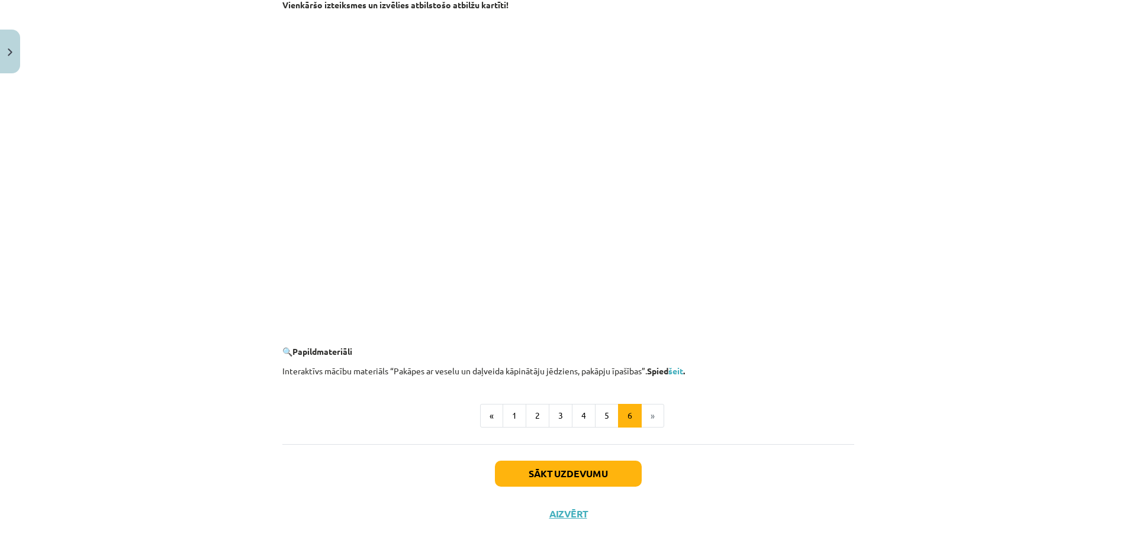
scroll to position [1023, 0]
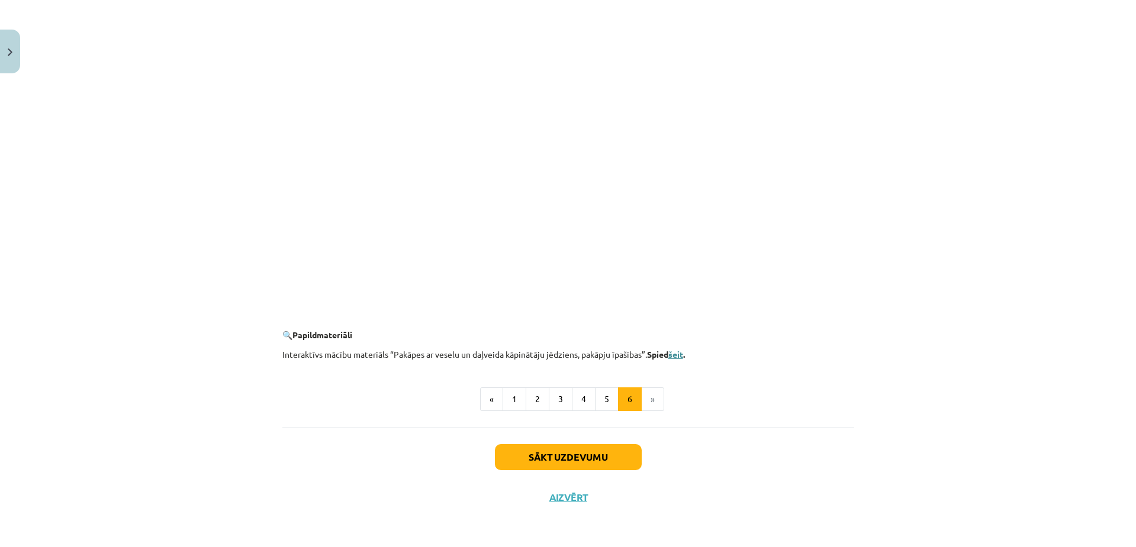
click at [678, 353] on link "šeit" at bounding box center [675, 354] width 15 height 11
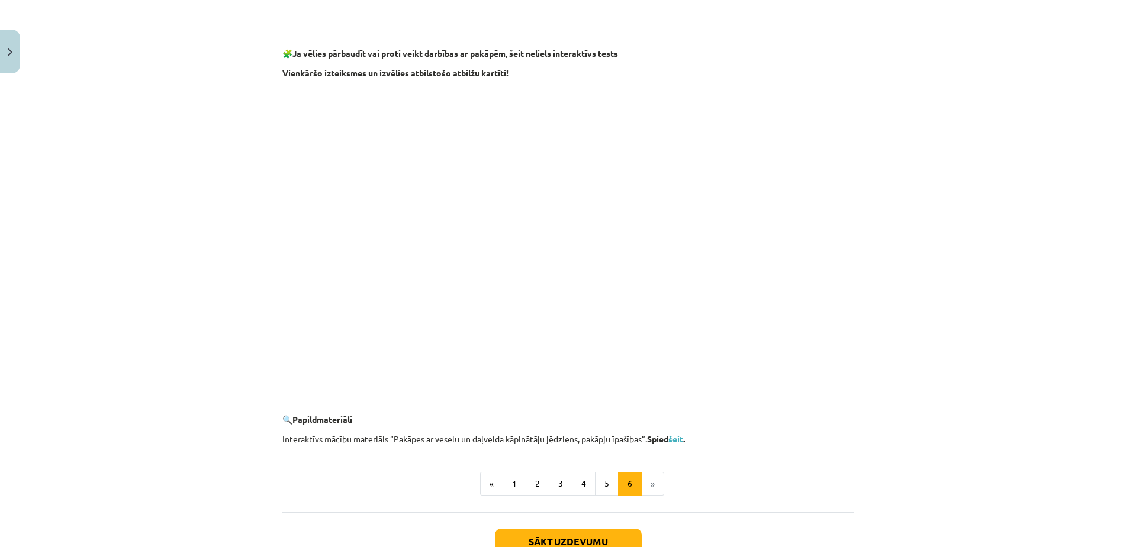
scroll to position [947, 0]
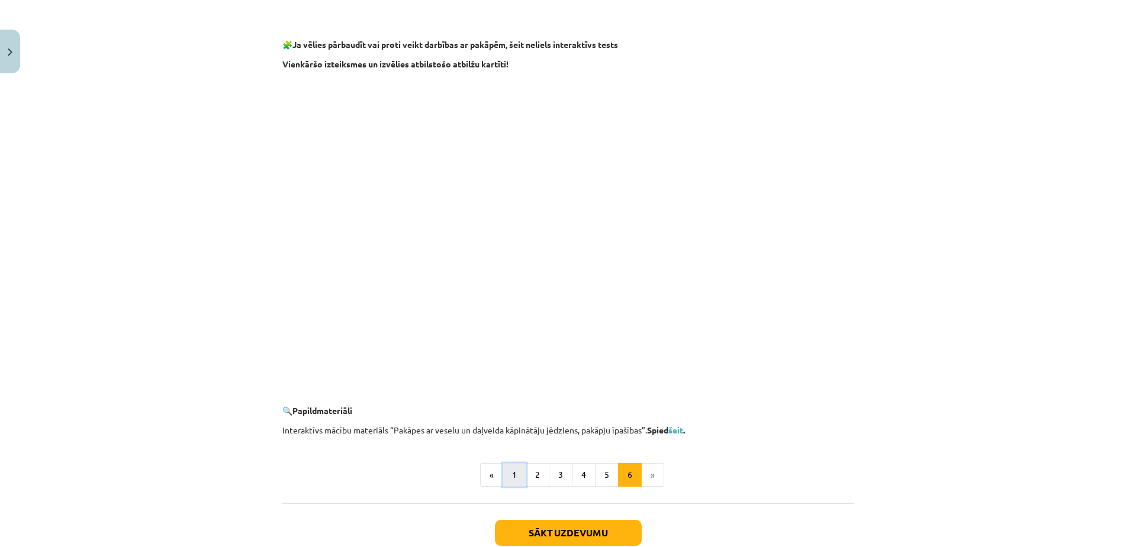
click at [505, 475] on button "1" at bounding box center [514, 475] width 24 height 24
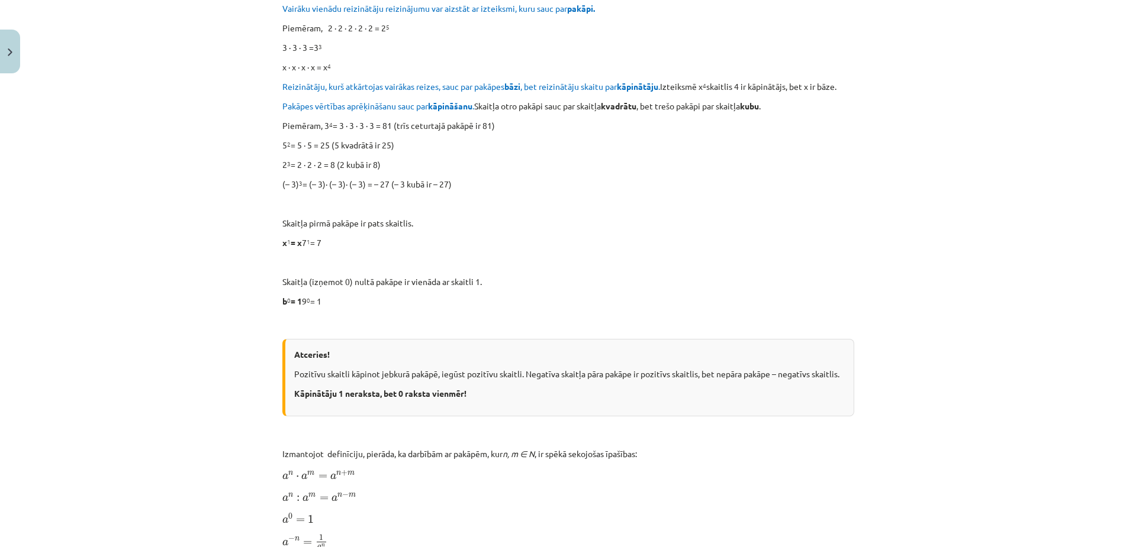
scroll to position [187, 0]
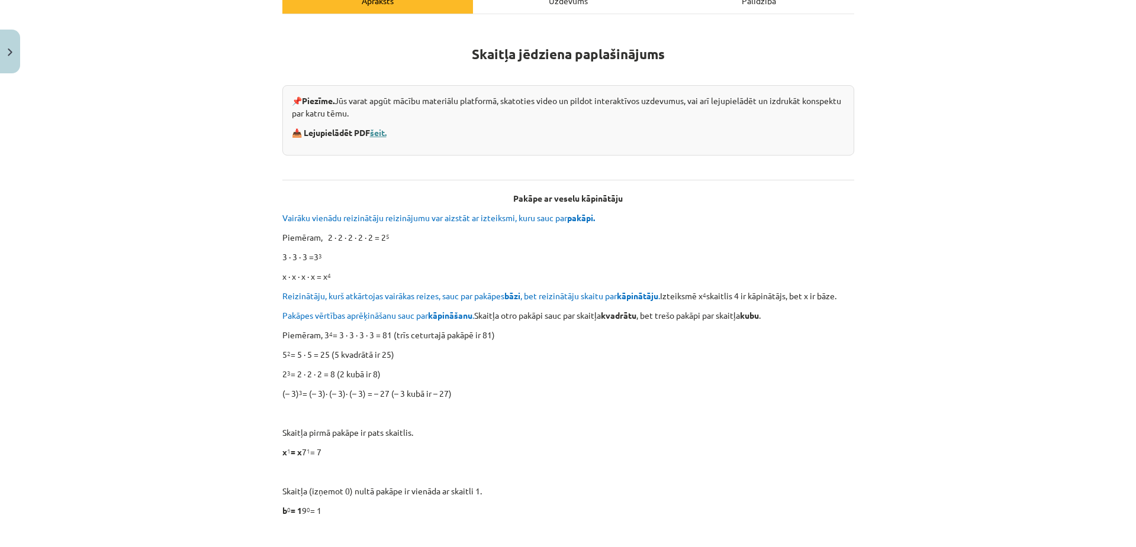
click at [376, 132] on link "šeit." at bounding box center [378, 132] width 17 height 11
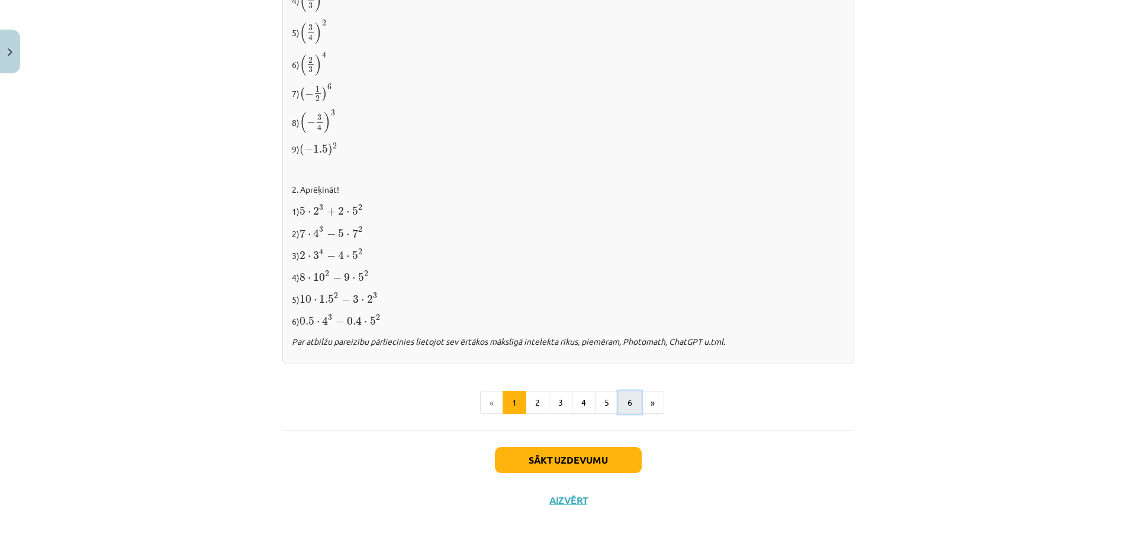
click at [618, 399] on button "6" at bounding box center [630, 403] width 24 height 24
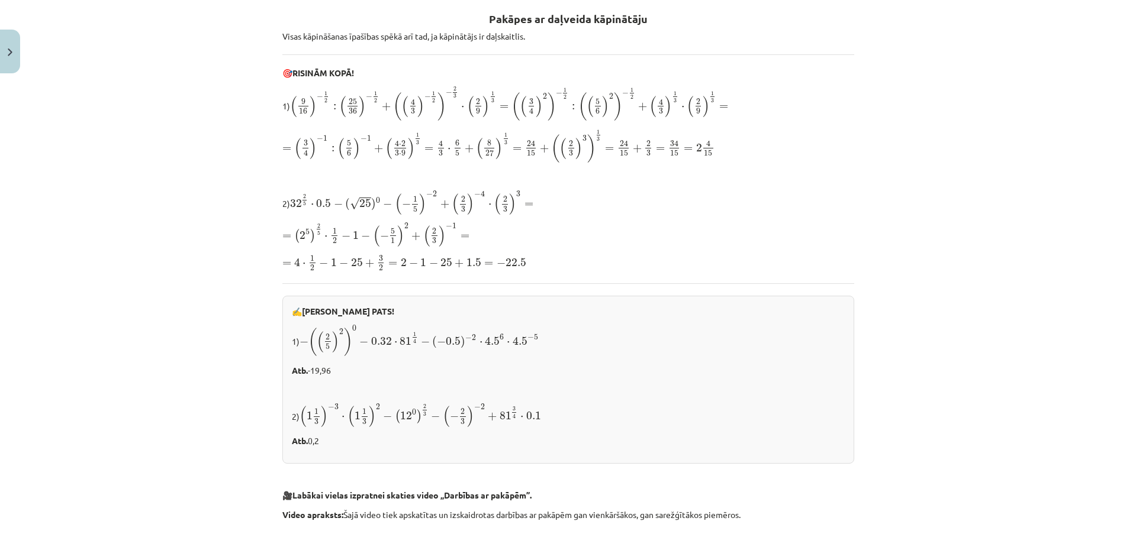
scroll to position [212, 0]
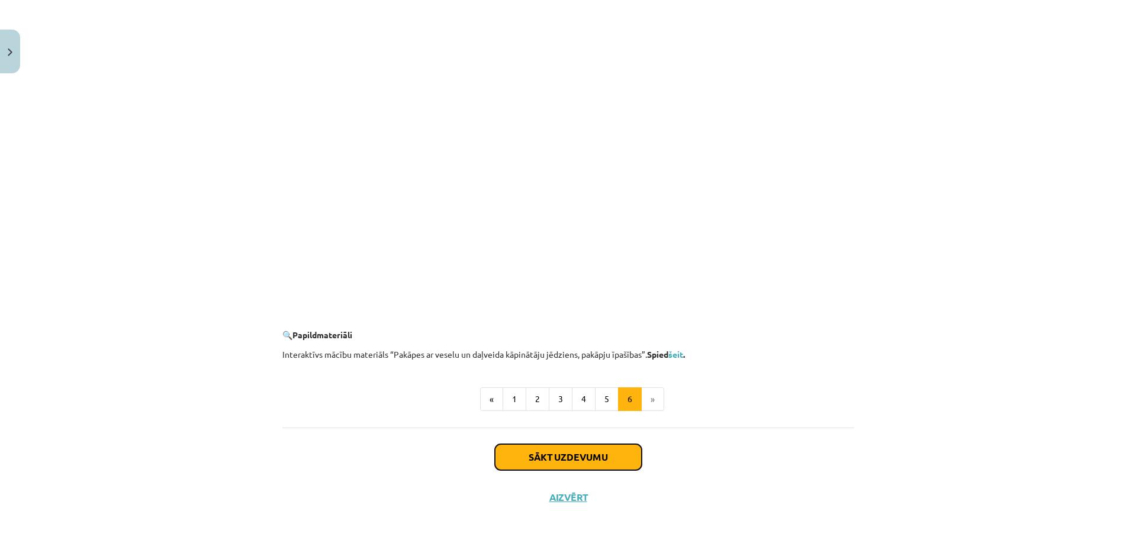
click at [606, 459] on button "Sākt uzdevumu" at bounding box center [568, 457] width 147 height 26
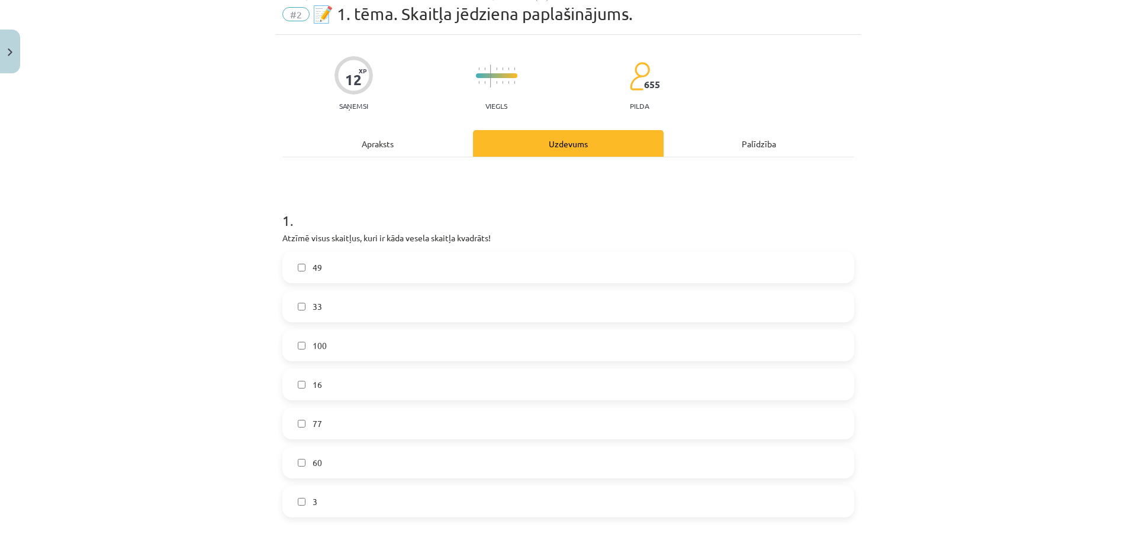
scroll to position [30, 0]
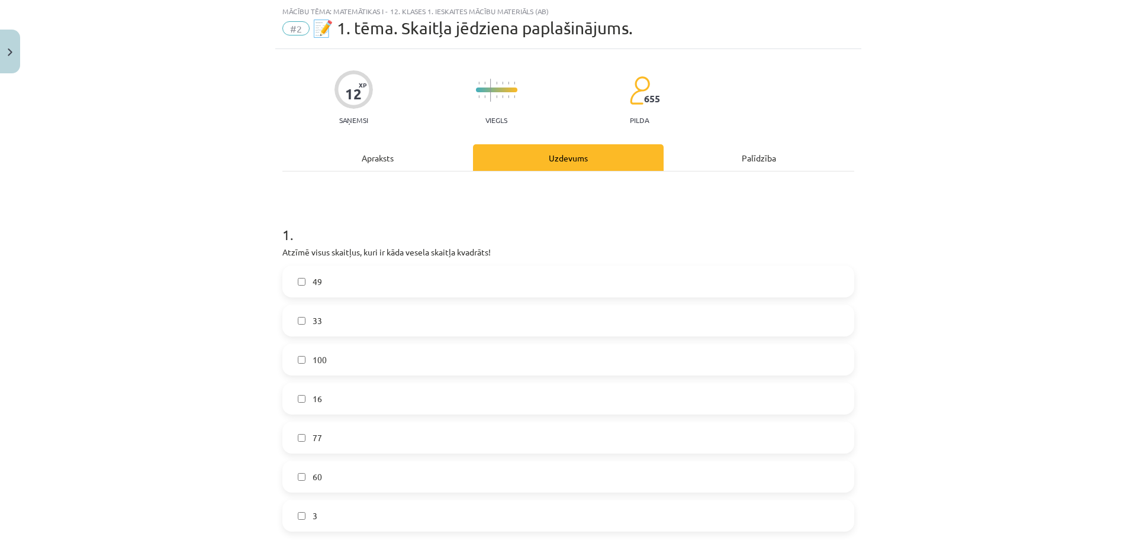
click at [359, 280] on label "49" at bounding box center [567, 282] width 569 height 30
click at [378, 398] on label "16" at bounding box center [567, 399] width 569 height 30
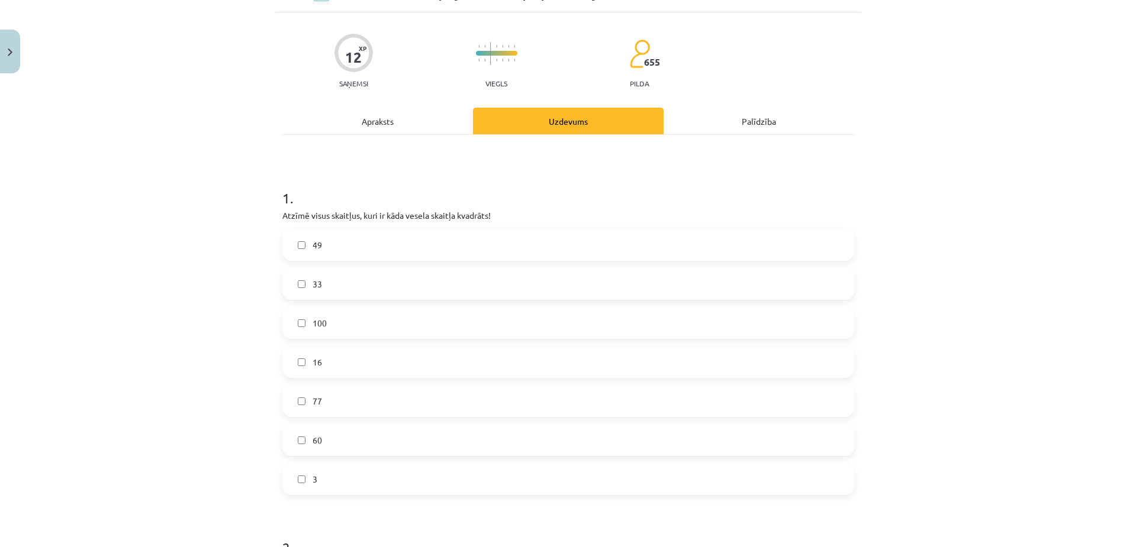
scroll to position [54, 0]
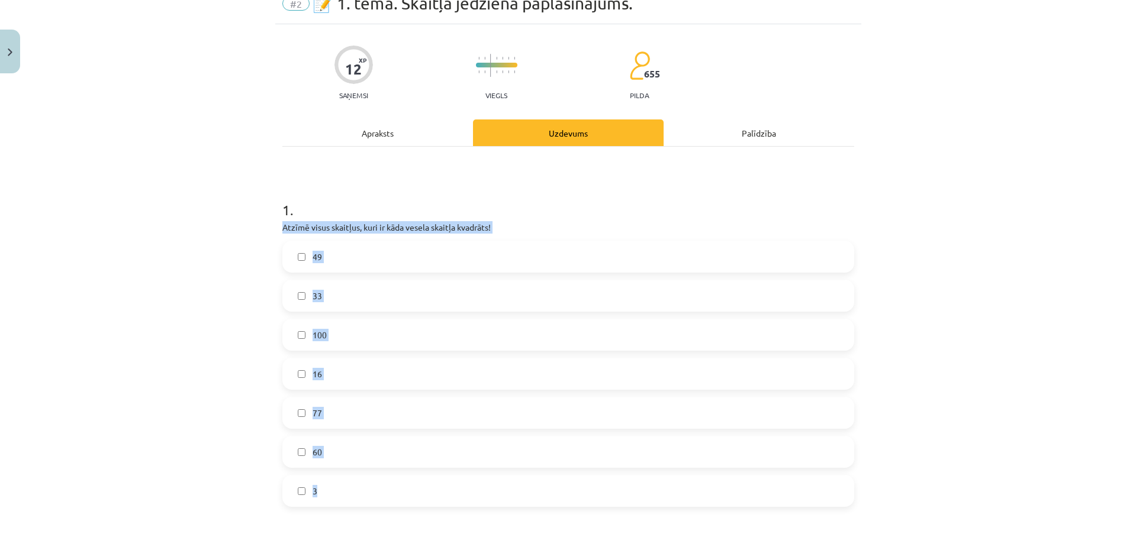
drag, startPoint x: 263, startPoint y: 222, endPoint x: 453, endPoint y: 503, distance: 339.2
click at [453, 503] on div "Mācību tēma: Matemātikas i - 12. klases 1. ieskaites mācību materiāls (ab) #2 📝…" at bounding box center [568, 273] width 1136 height 547
copy div "Atzīmē visus skaitļus, kuri ir kāda vesela skaitļa kvadrāts! 49 33 100 16 77 60…"
click at [341, 333] on label "100" at bounding box center [567, 335] width 569 height 30
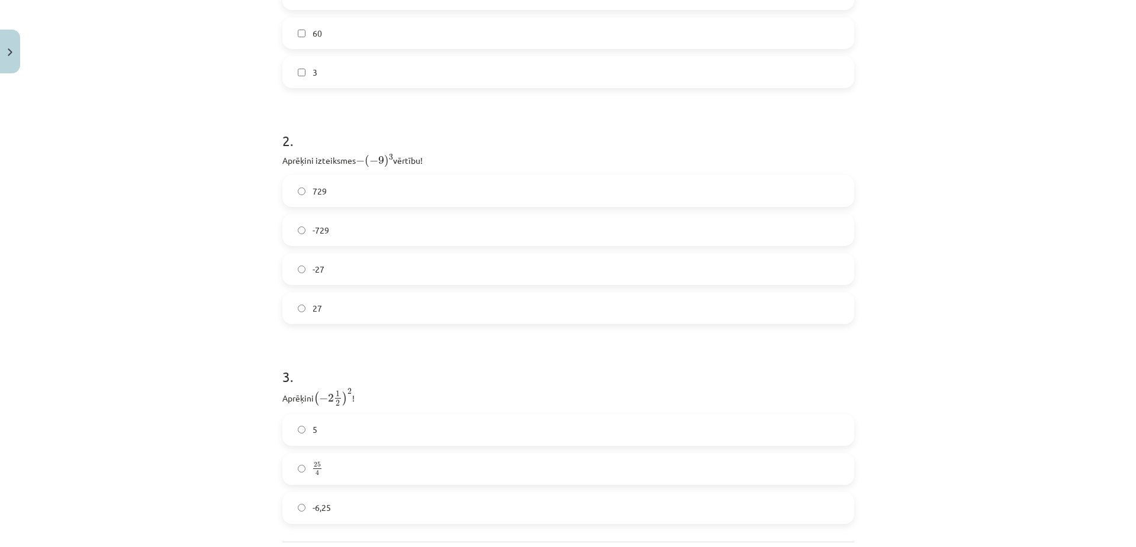
scroll to position [469, 0]
click at [327, 197] on label "729" at bounding box center [567, 196] width 569 height 30
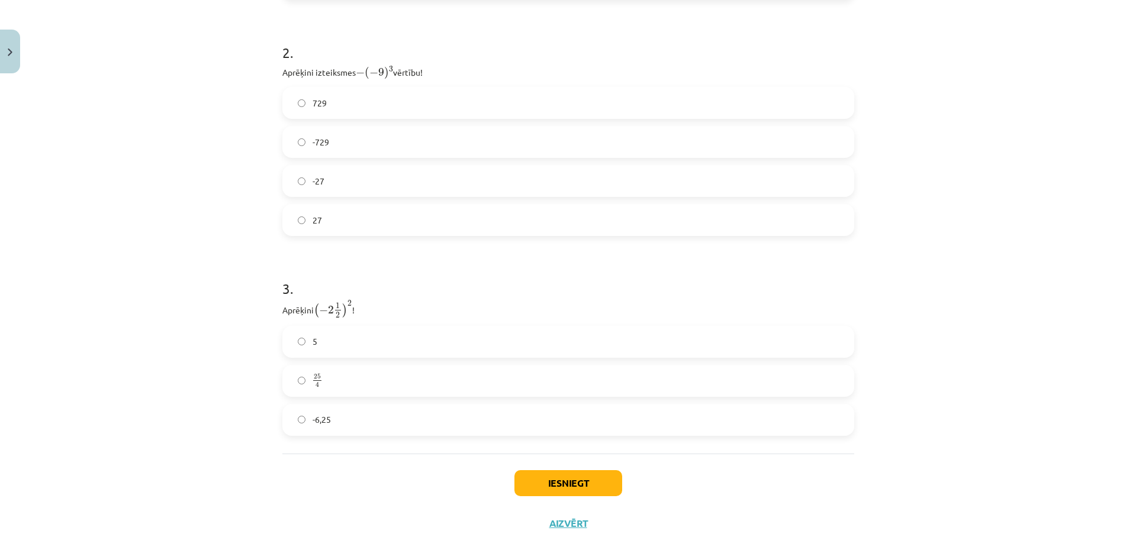
scroll to position [587, 0]
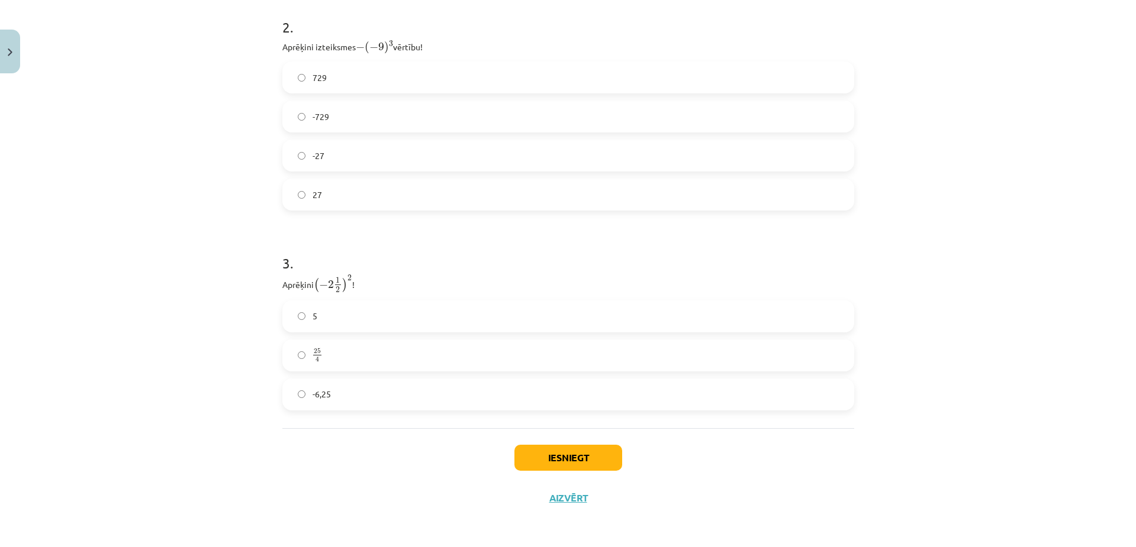
click at [492, 350] on label "25 4 25 4" at bounding box center [567, 356] width 569 height 30
click at [576, 462] on button "Iesniegt" at bounding box center [568, 458] width 108 height 26
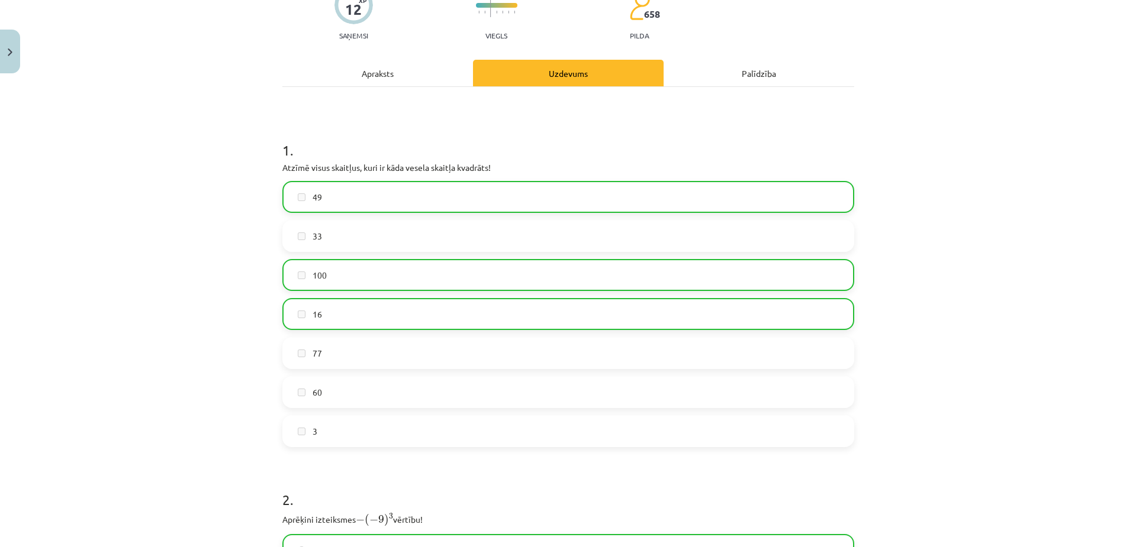
scroll to position [114, 0]
drag, startPoint x: 501, startPoint y: 388, endPoint x: 148, endPoint y: 388, distance: 352.7
click at [149, 390] on div "Mācību tēma: Matemātikas i - 12. klases 1. ieskaites mācību materiāls (ab) #2 📝…" at bounding box center [568, 273] width 1136 height 547
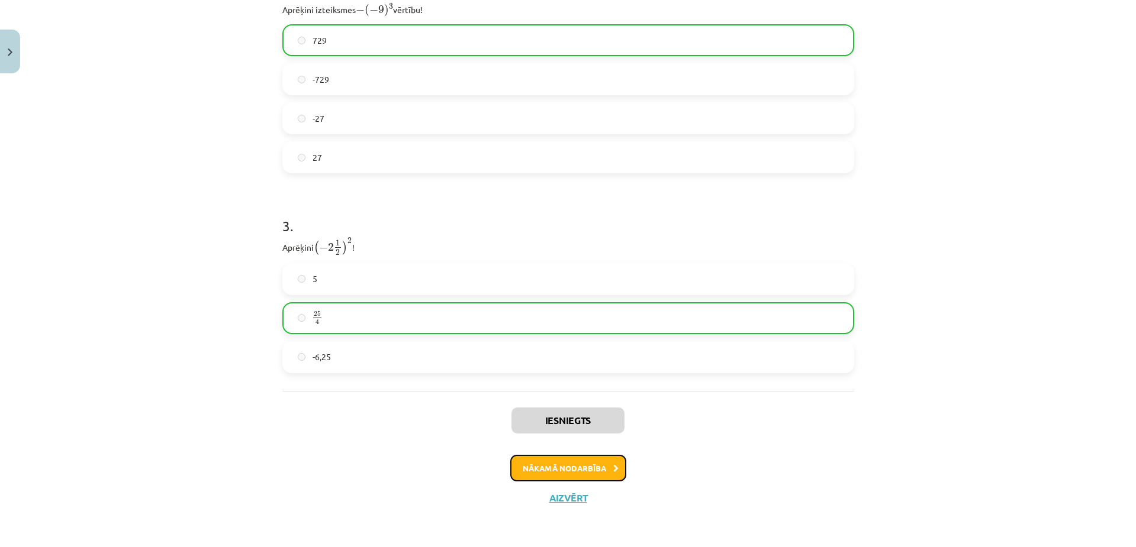
click at [564, 470] on button "Nākamā nodarbība" at bounding box center [568, 468] width 116 height 27
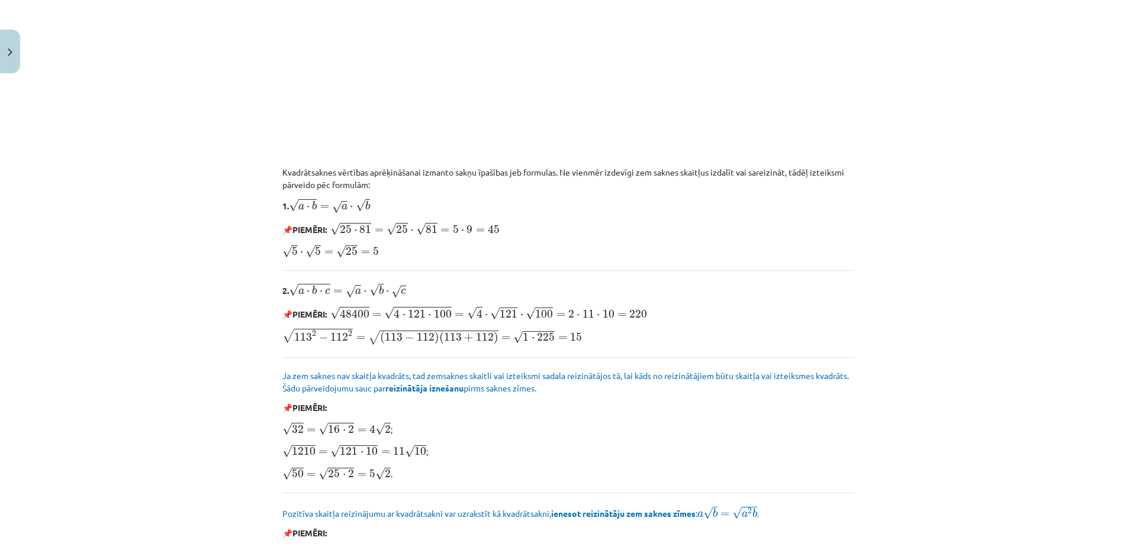
scroll to position [1305, 0]
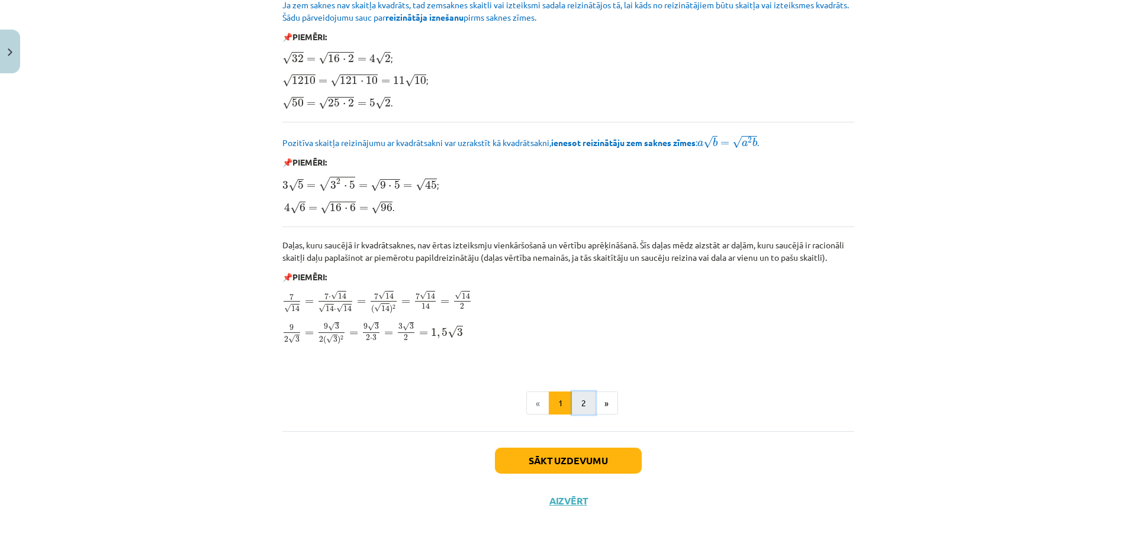
click at [578, 398] on button "2" at bounding box center [584, 404] width 24 height 24
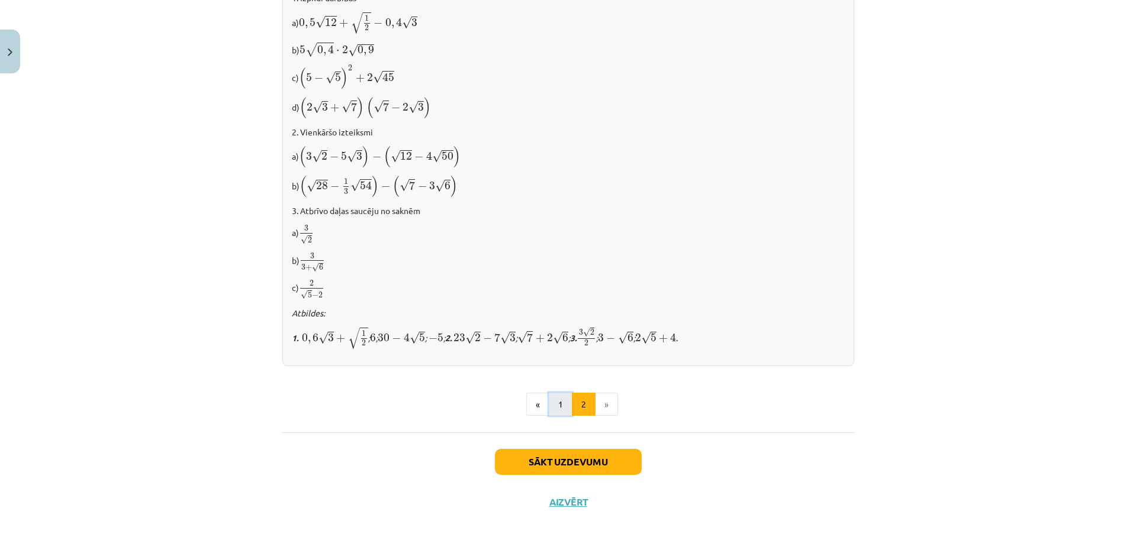
click at [565, 397] on button "1" at bounding box center [561, 405] width 24 height 24
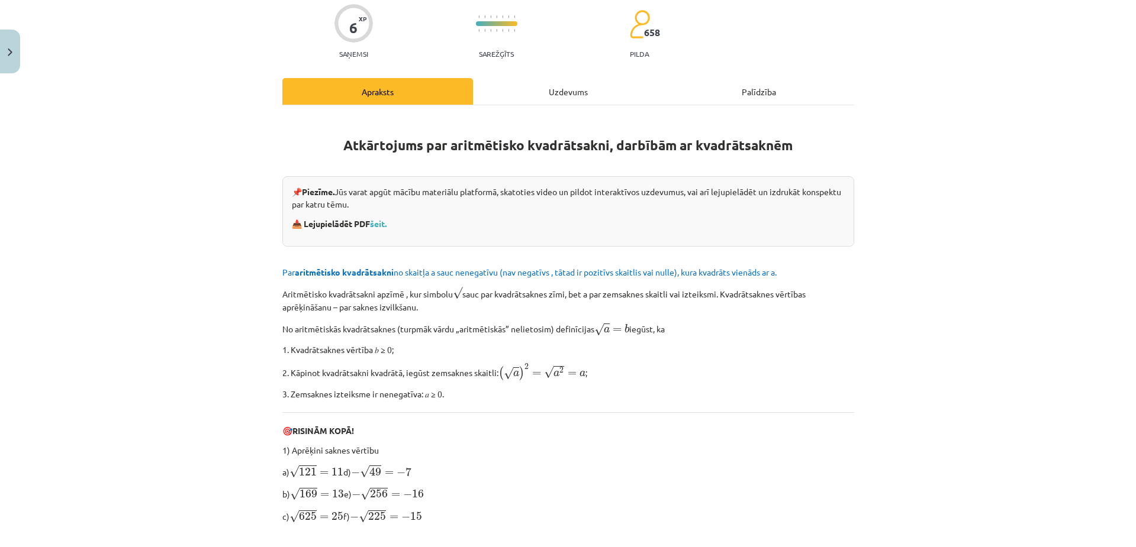
scroll to position [0, 0]
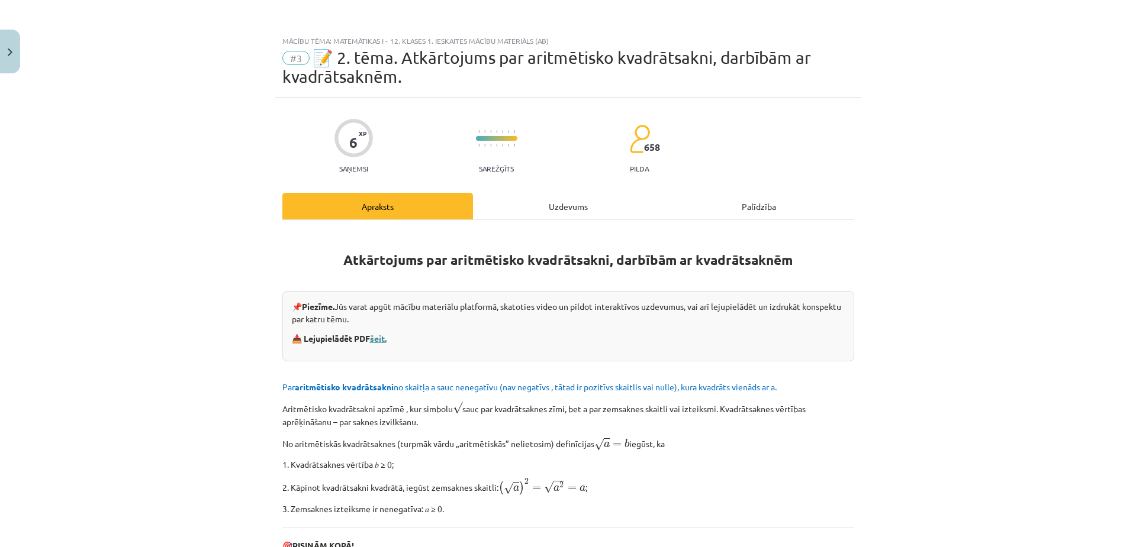
click at [377, 334] on link "šeit." at bounding box center [378, 338] width 17 height 11
